Goal: Information Seeking & Learning: Learn about a topic

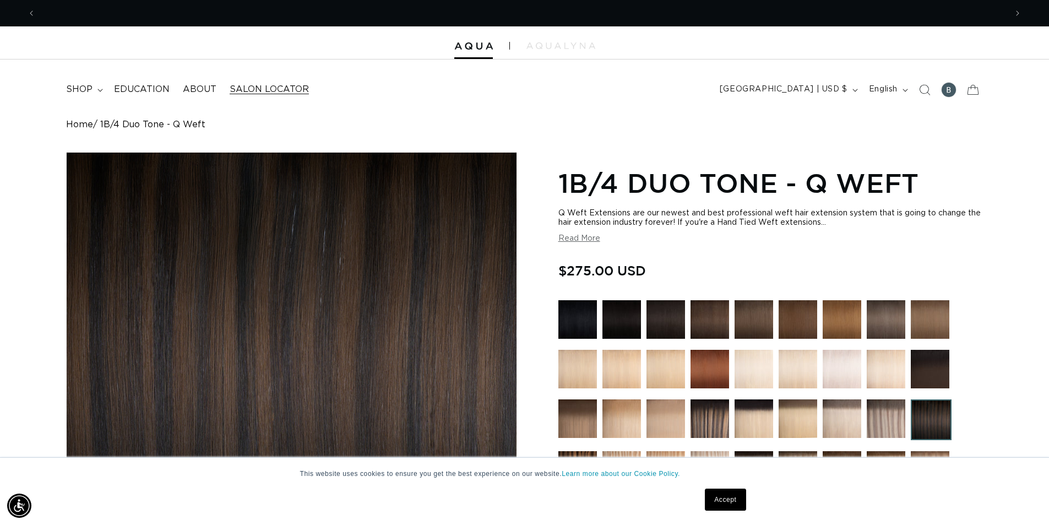
scroll to position [0, 971]
click at [96, 89] on summary "shop" at bounding box center [83, 89] width 48 height 25
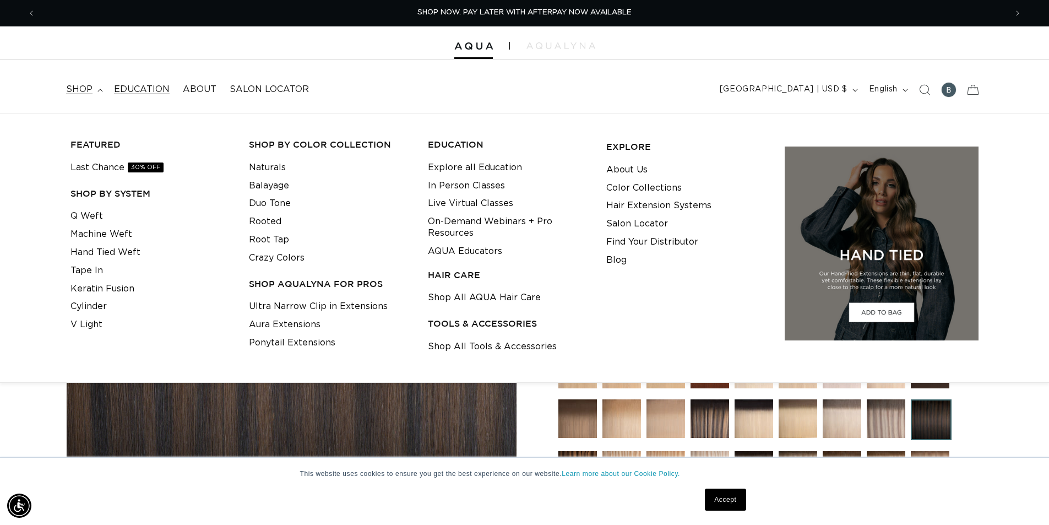
click at [155, 88] on span "Education" at bounding box center [142, 90] width 56 height 12
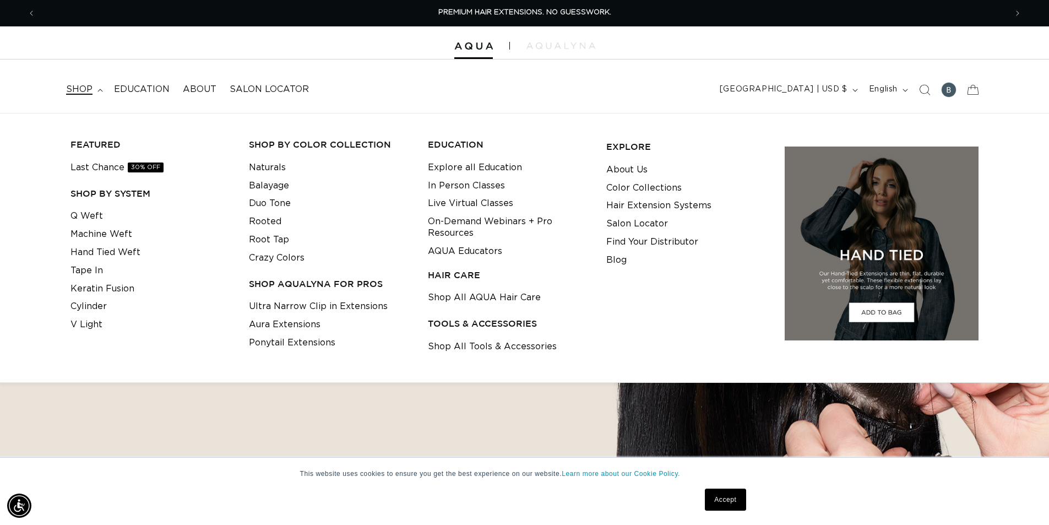
click at [85, 88] on span "shop" at bounding box center [79, 90] width 26 height 12
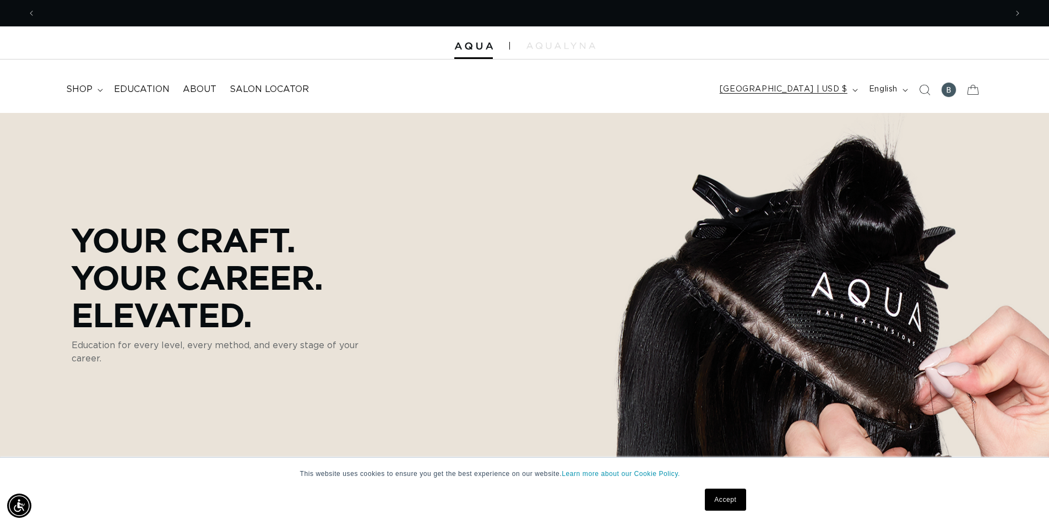
scroll to position [0, 971]
